Goal: Answer question/provide support

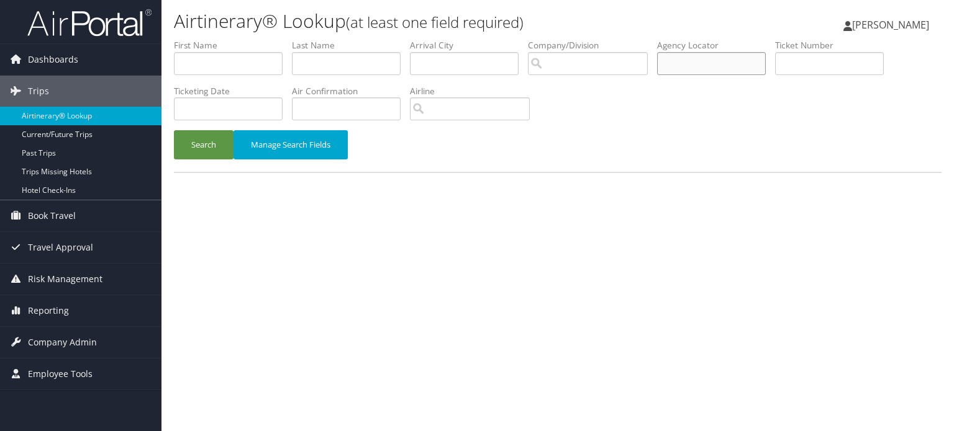
click at [684, 58] on input "text" at bounding box center [711, 63] width 109 height 23
paste input "DN3B79"
type input "DN3B79"
click at [199, 147] on button "Search" at bounding box center [204, 144] width 60 height 29
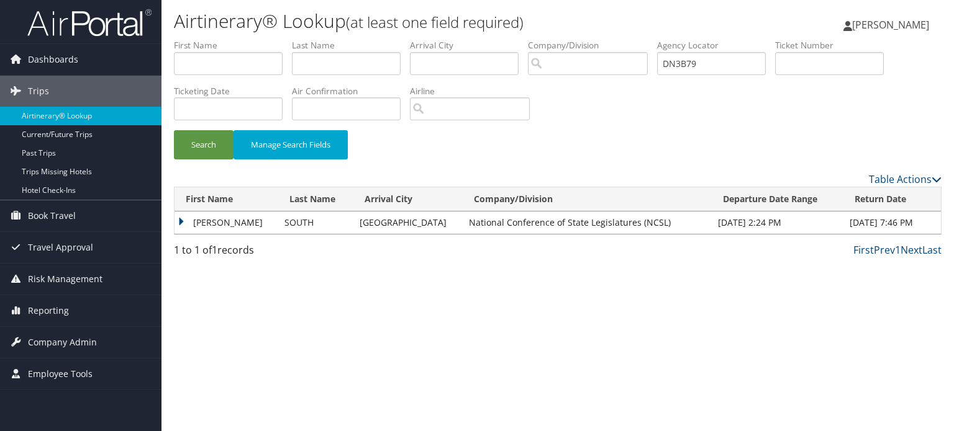
click at [215, 228] on td "[PERSON_NAME]" at bounding box center [226, 223] width 104 height 22
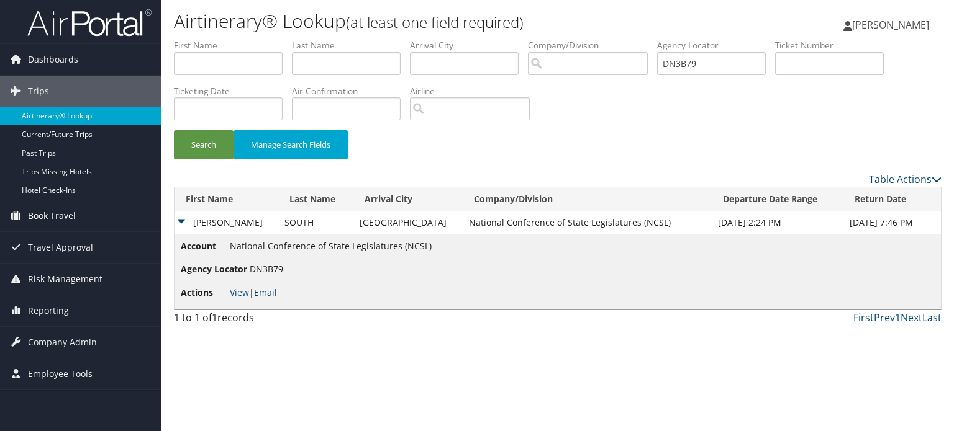
click at [276, 292] on link "Email" at bounding box center [265, 293] width 23 height 12
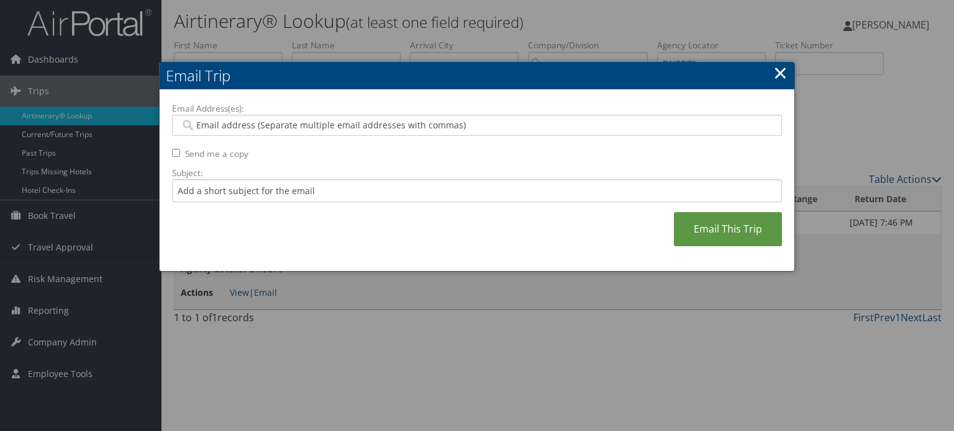
click at [295, 115] on div at bounding box center [477, 125] width 610 height 21
paste input "[EMAIL_ADDRESS][DOMAIN_NAME]"
type input "[EMAIL_ADDRESS][DOMAIN_NAME]"
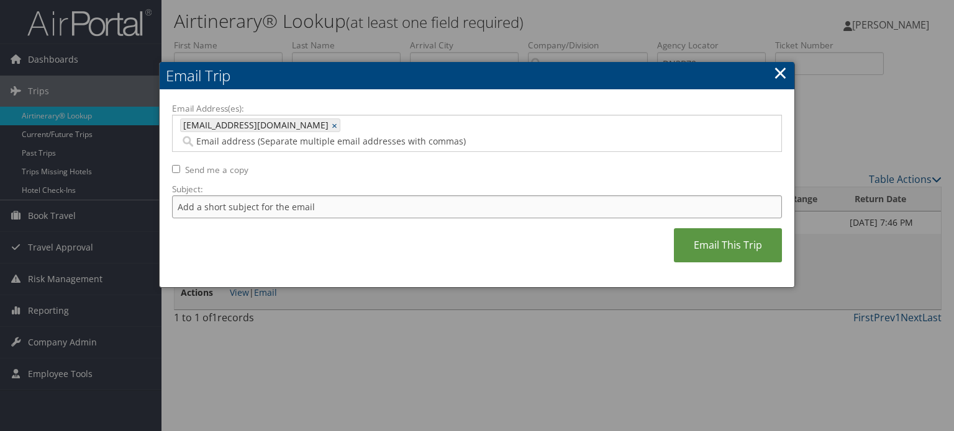
click at [260, 196] on input "Subject:" at bounding box center [477, 207] width 610 height 23
type input "C"
type input "Avis Rental Confirmation"
click at [711, 232] on link "Email This Trip" at bounding box center [728, 245] width 108 height 34
